Goal: Task Accomplishment & Management: Use online tool/utility

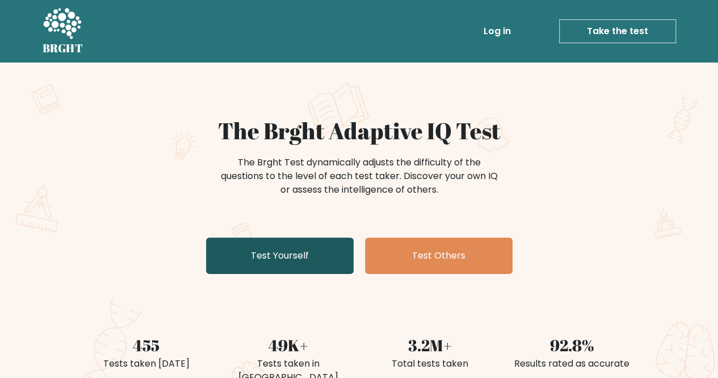
click at [328, 256] on link "Test Yourself" at bounding box center [280, 255] width 148 height 36
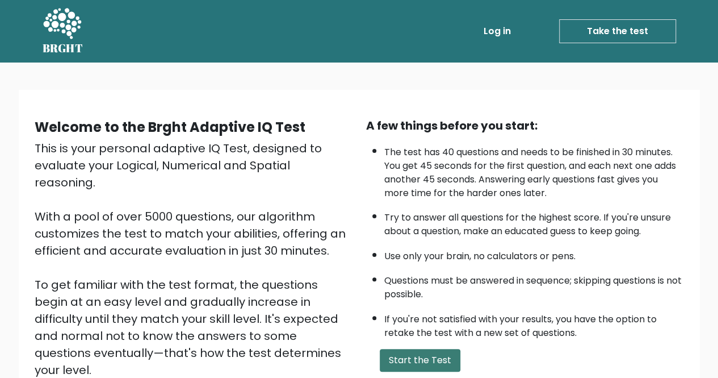
click at [417, 359] on button "Start the Test" at bounding box center [420, 360] width 81 height 23
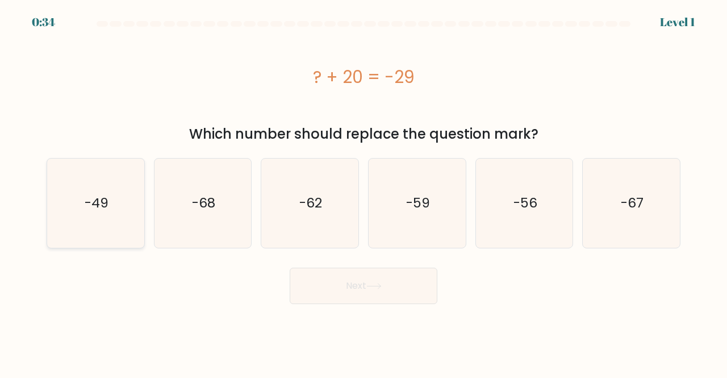
click at [120, 204] on icon "-49" at bounding box center [95, 202] width 89 height 89
click at [363, 192] on input "a. -49" at bounding box center [363, 190] width 1 height 3
radio input "true"
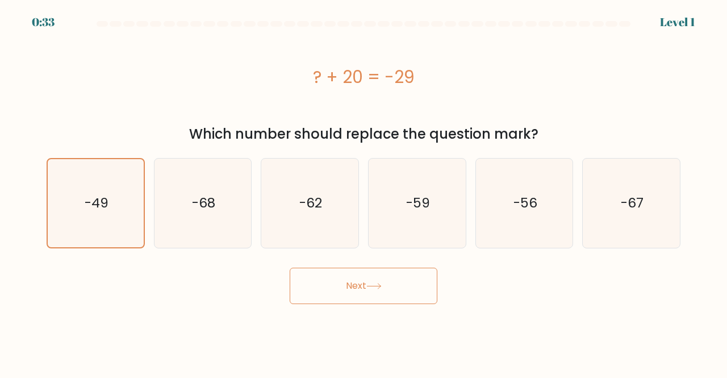
click at [318, 289] on button "Next" at bounding box center [364, 285] width 148 height 36
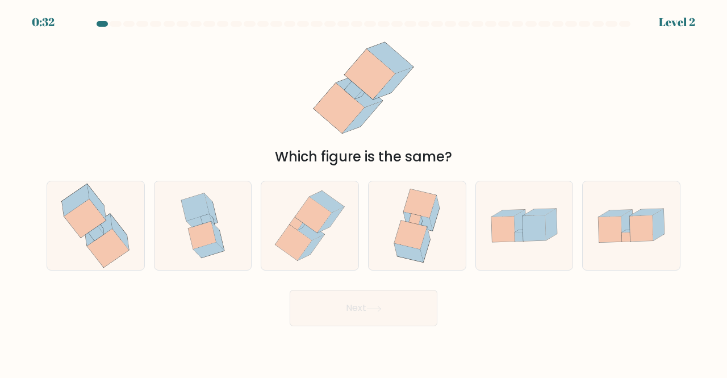
click at [318, 289] on div "Next" at bounding box center [363, 305] width 647 height 42
